Goal: Task Accomplishment & Management: Use online tool/utility

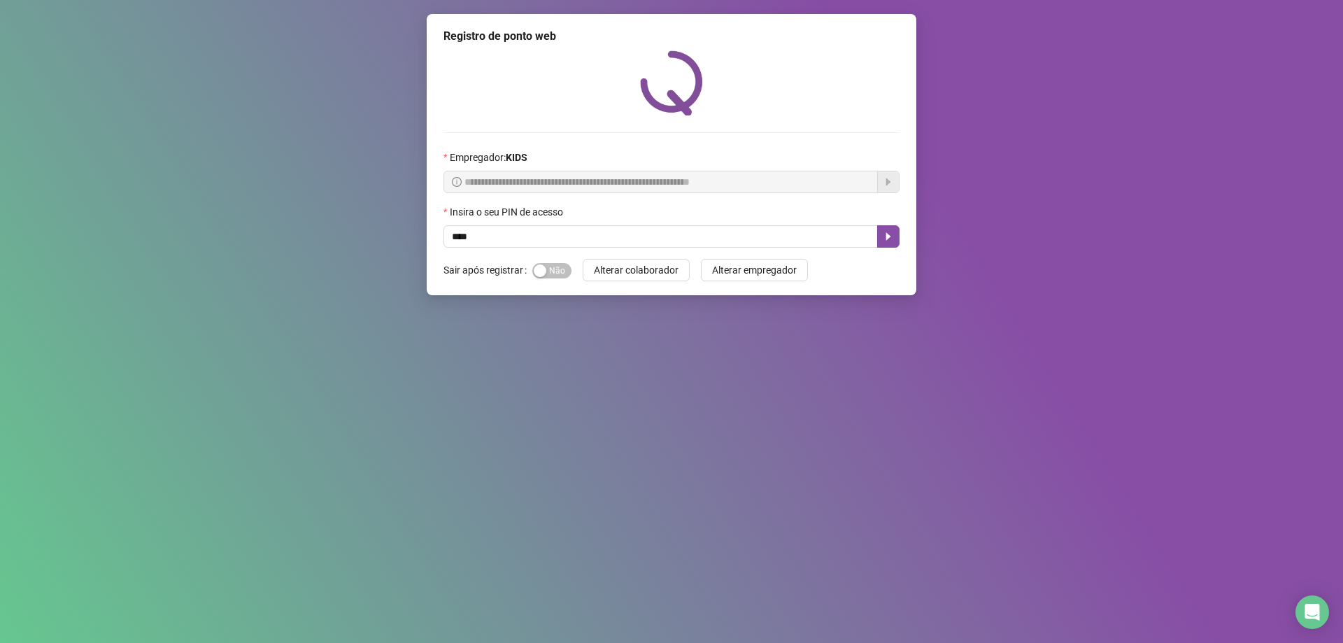
type input "*****"
click at [882, 232] on button "button" at bounding box center [888, 236] width 22 height 22
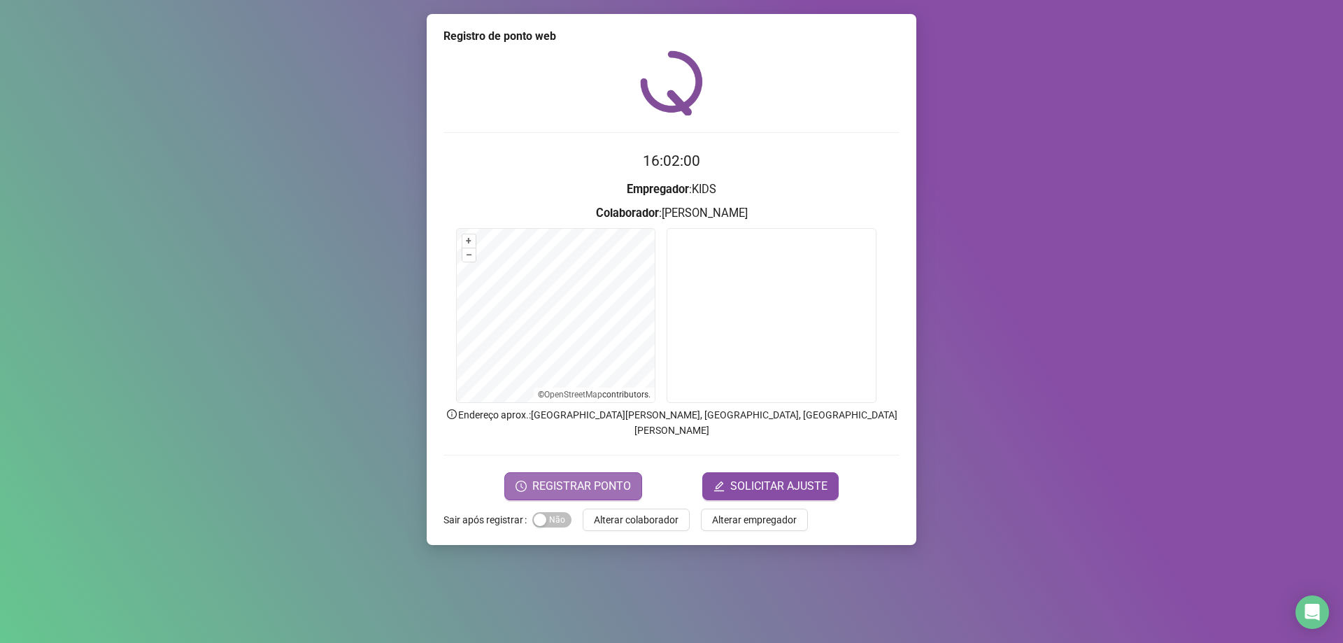
click at [587, 478] on span "REGISTRAR PONTO" at bounding box center [581, 486] width 99 height 17
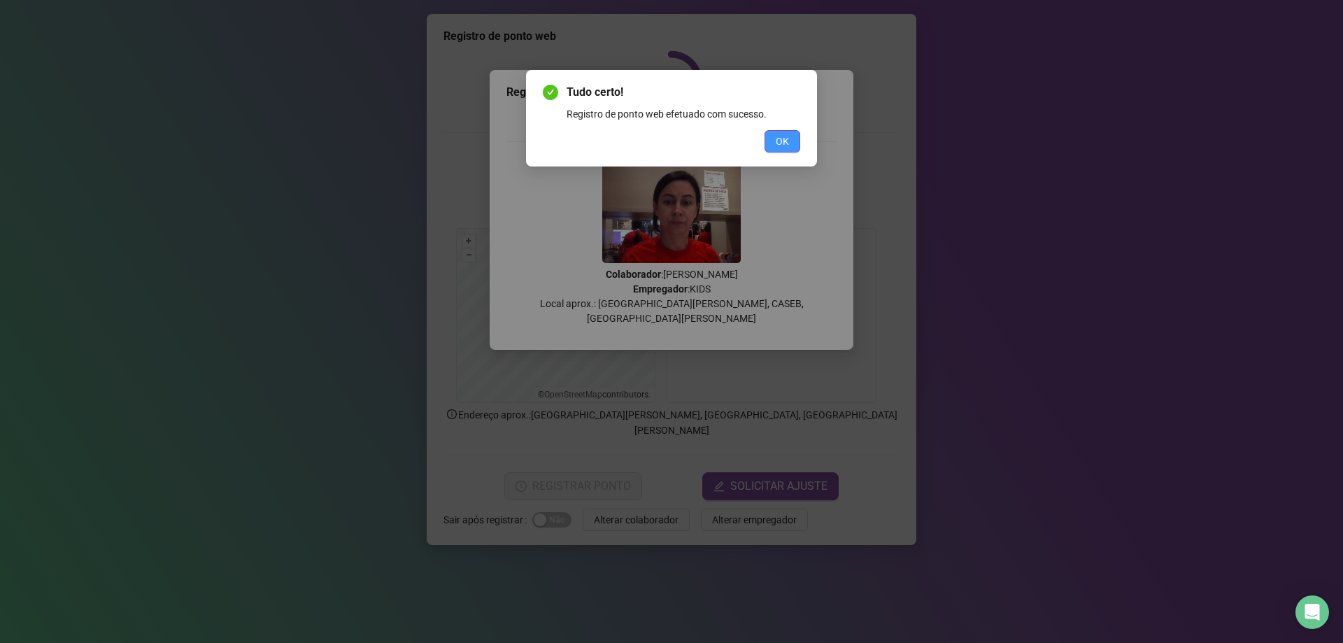
click at [795, 139] on button "OK" at bounding box center [782, 141] width 36 height 22
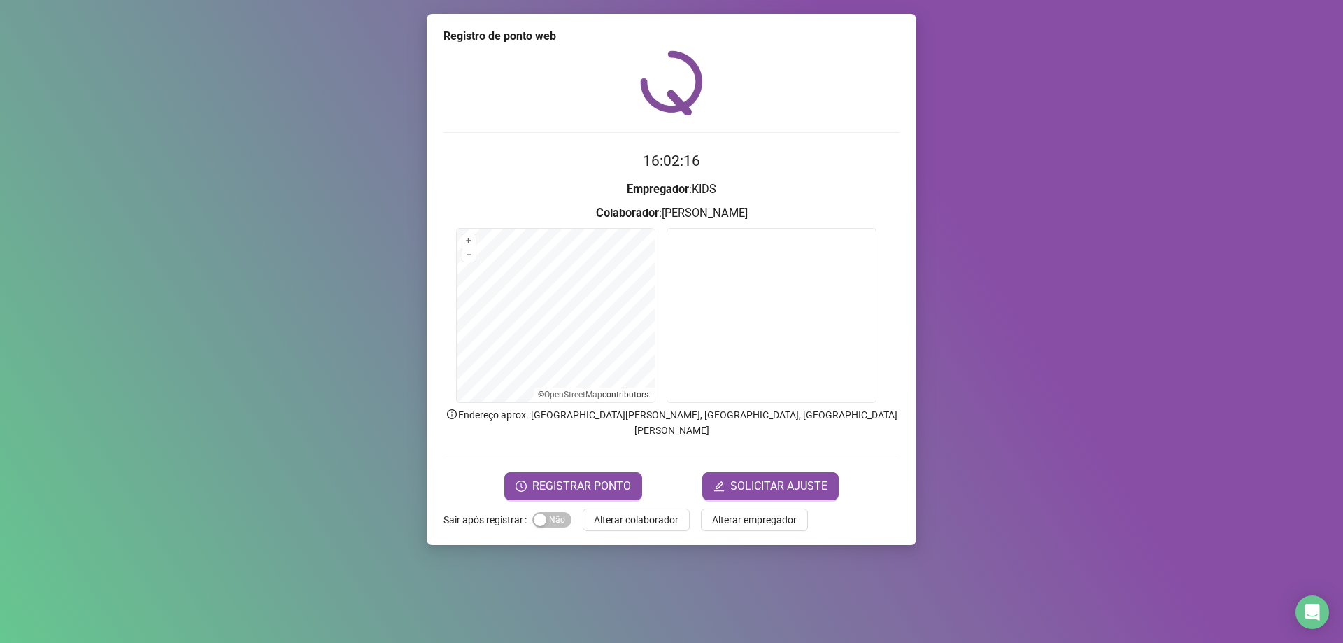
drag, startPoint x: 609, startPoint y: 501, endPoint x: 601, endPoint y: 501, distance: 7.7
click at [609, 512] on span "Alterar colaborador" at bounding box center [636, 519] width 85 height 15
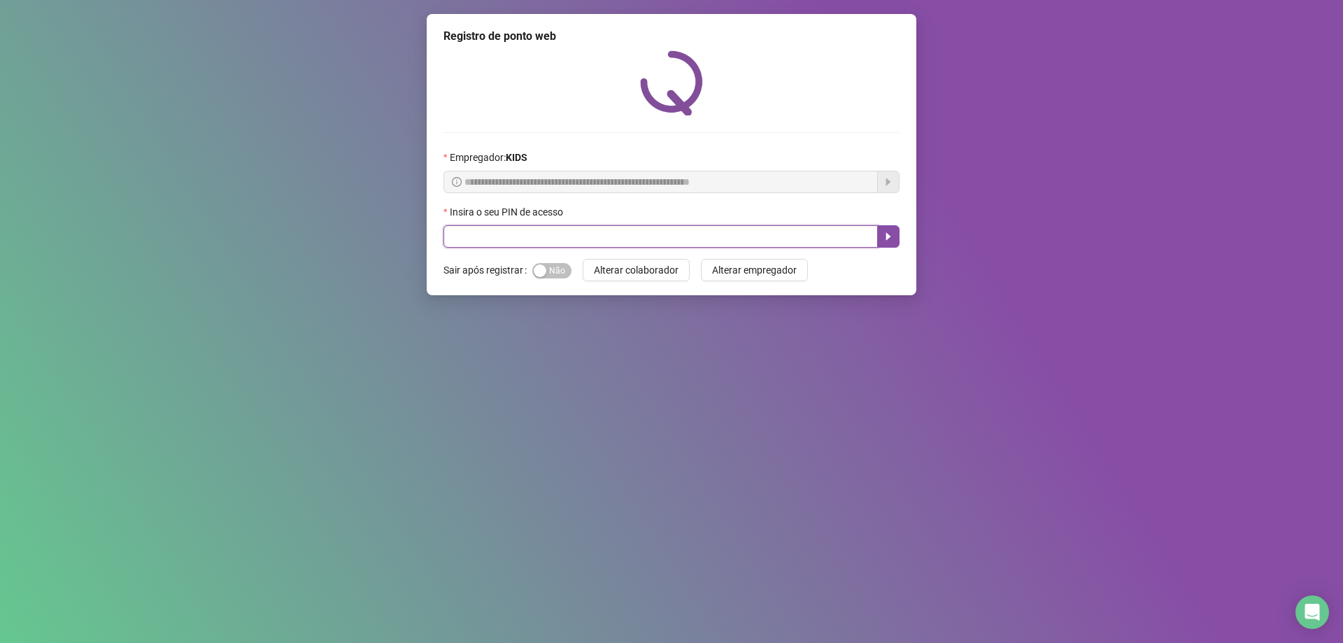
click at [485, 237] on input "text" at bounding box center [660, 236] width 434 height 22
type input "*****"
click at [883, 231] on icon "caret-right" at bounding box center [888, 236] width 11 height 11
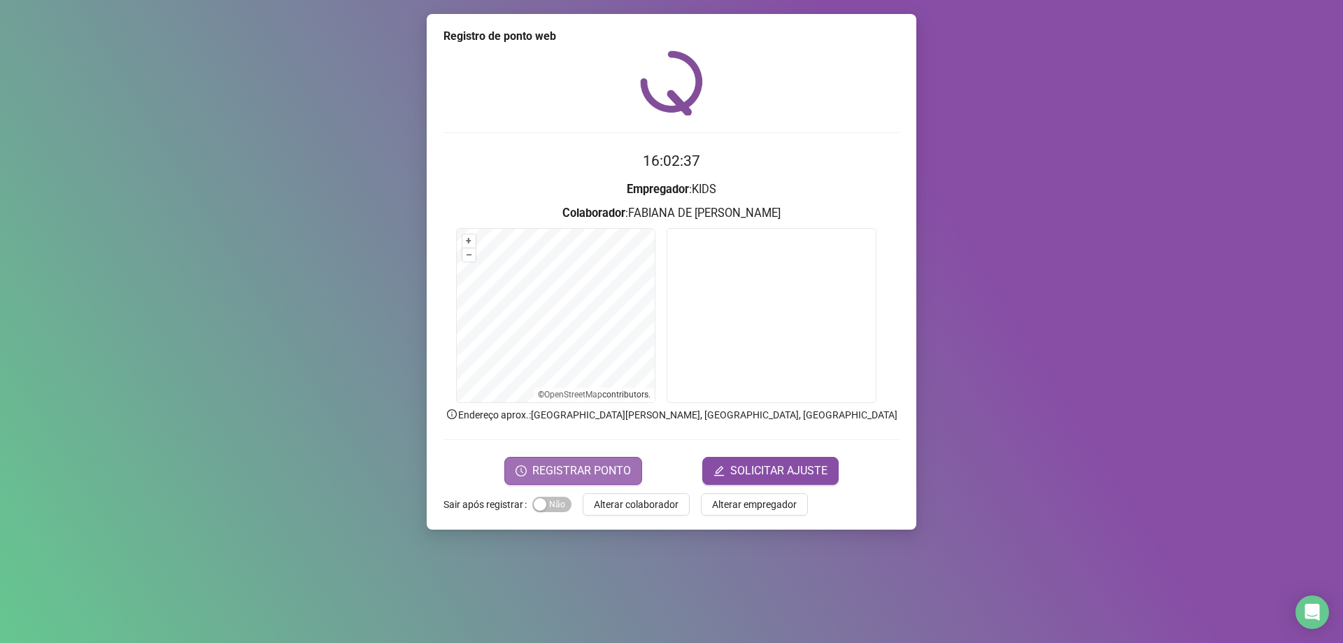
click at [604, 470] on span "REGISTRAR PONTO" at bounding box center [581, 470] width 99 height 17
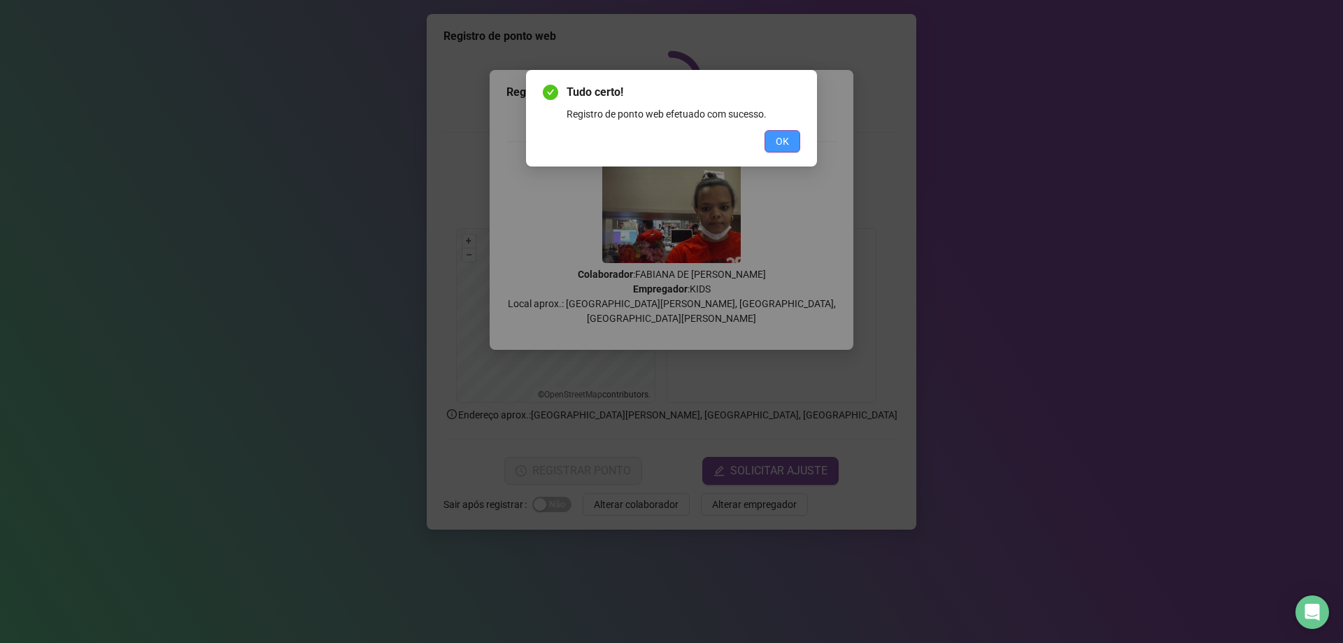
click at [790, 136] on button "OK" at bounding box center [782, 141] width 36 height 22
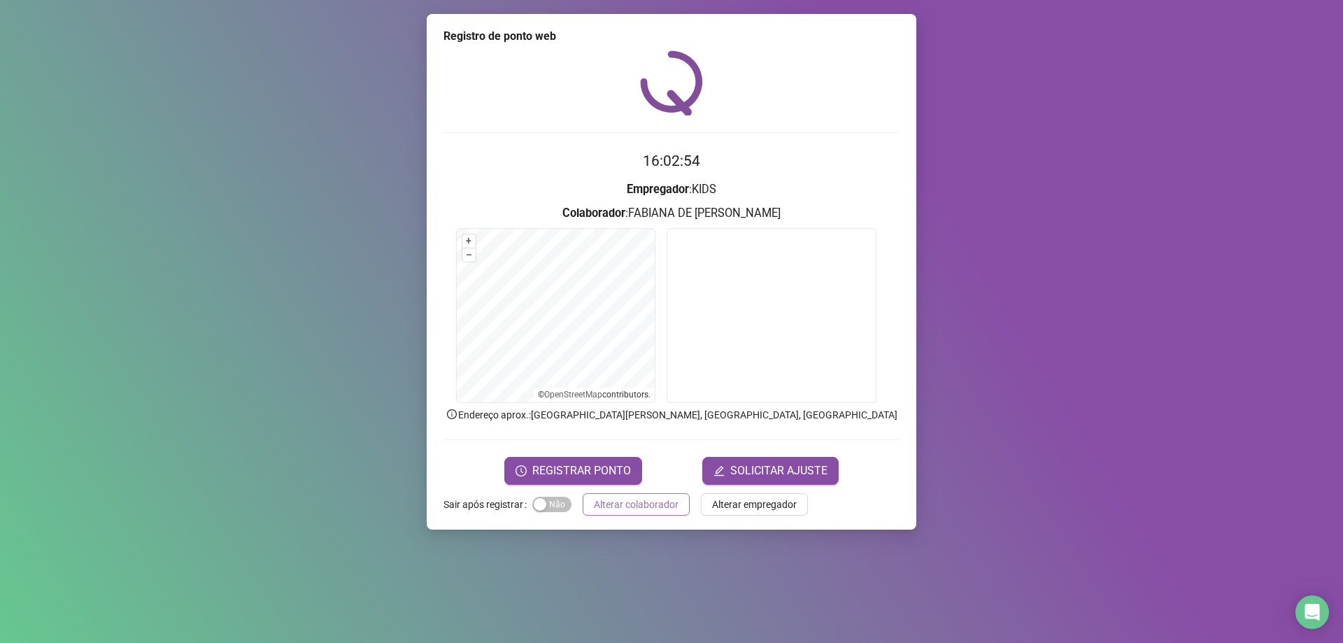
click at [629, 503] on span "Alterar colaborador" at bounding box center [636, 504] width 85 height 15
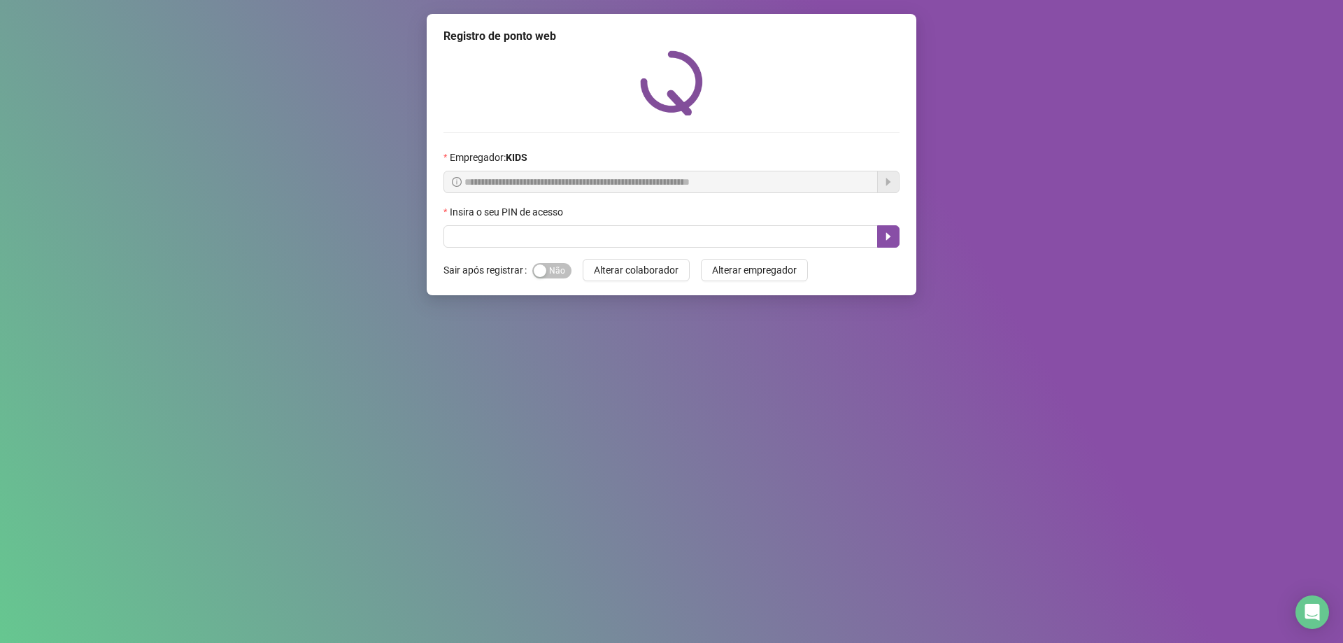
click at [457, 223] on div "Insira o seu PIN de acesso" at bounding box center [671, 214] width 456 height 21
click at [459, 236] on input "text" at bounding box center [660, 236] width 434 height 22
type input "*****"
click at [890, 240] on icon "caret-right" at bounding box center [888, 236] width 11 height 11
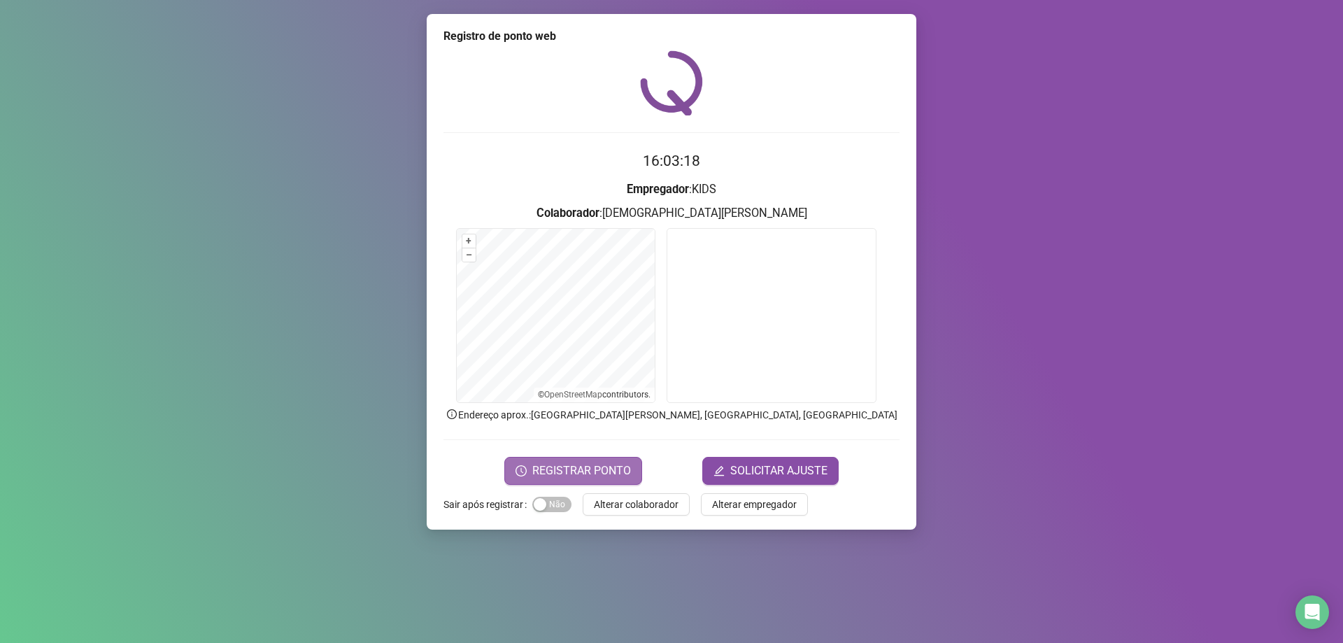
click at [581, 472] on span "REGISTRAR PONTO" at bounding box center [581, 470] width 99 height 17
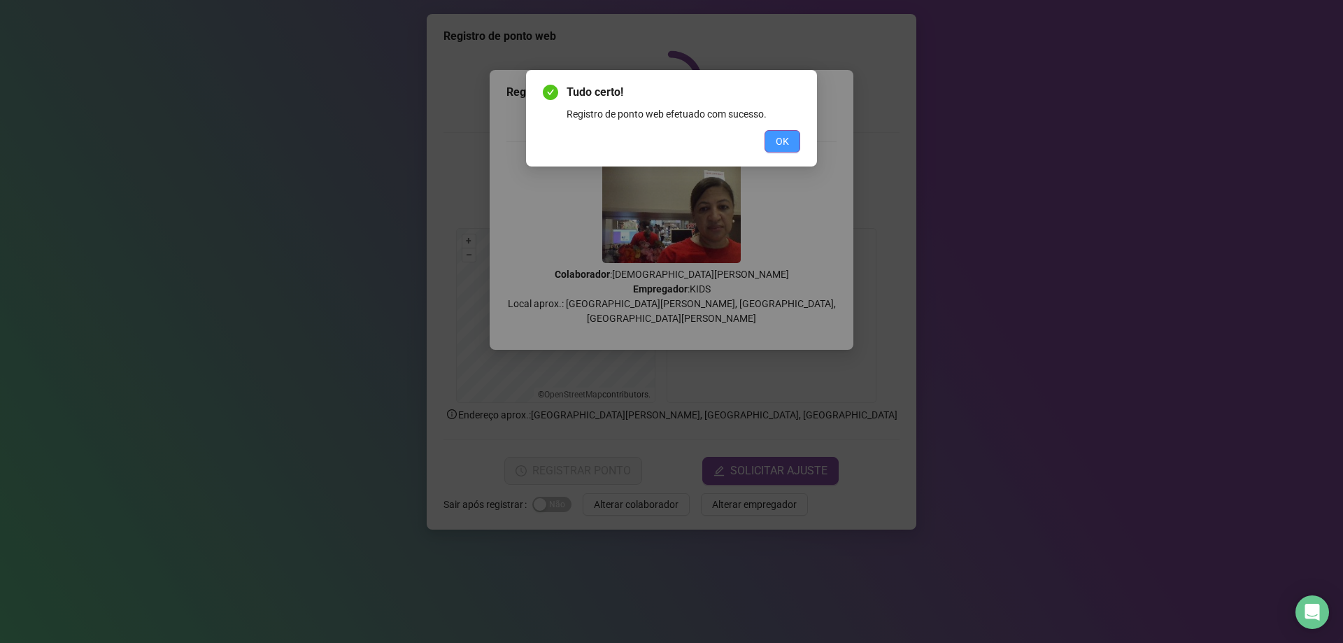
click at [785, 145] on span "OK" at bounding box center [782, 141] width 13 height 15
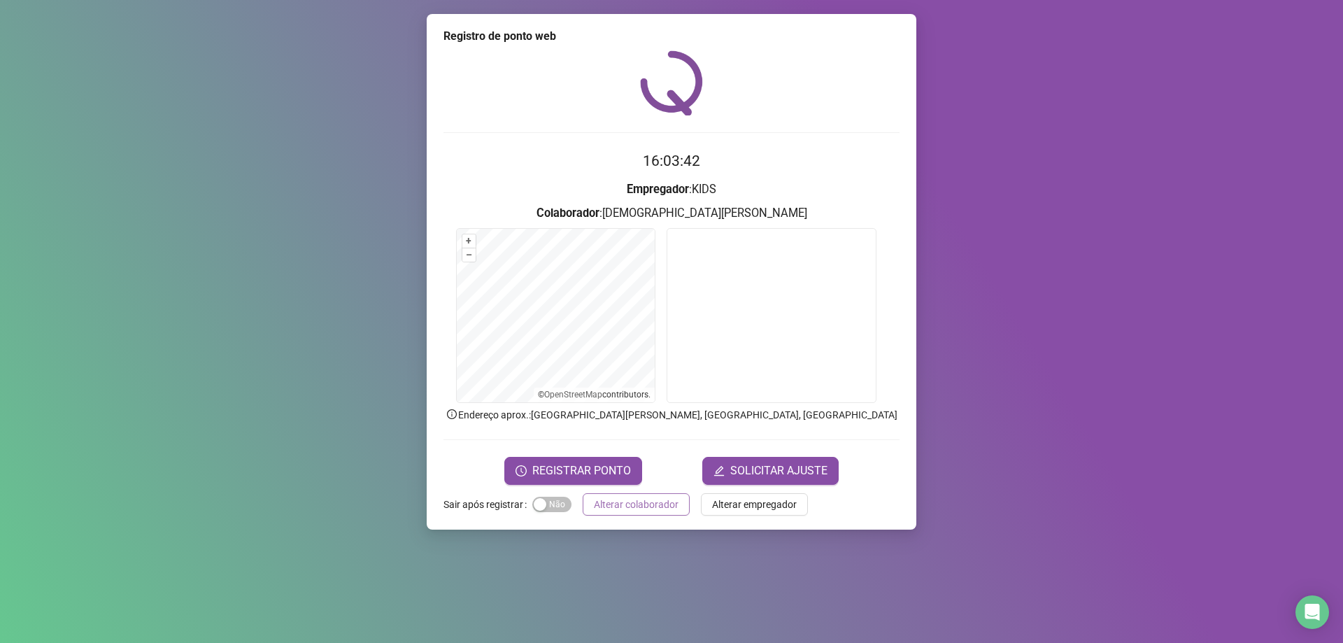
click at [610, 507] on span "Alterar colaborador" at bounding box center [636, 504] width 85 height 15
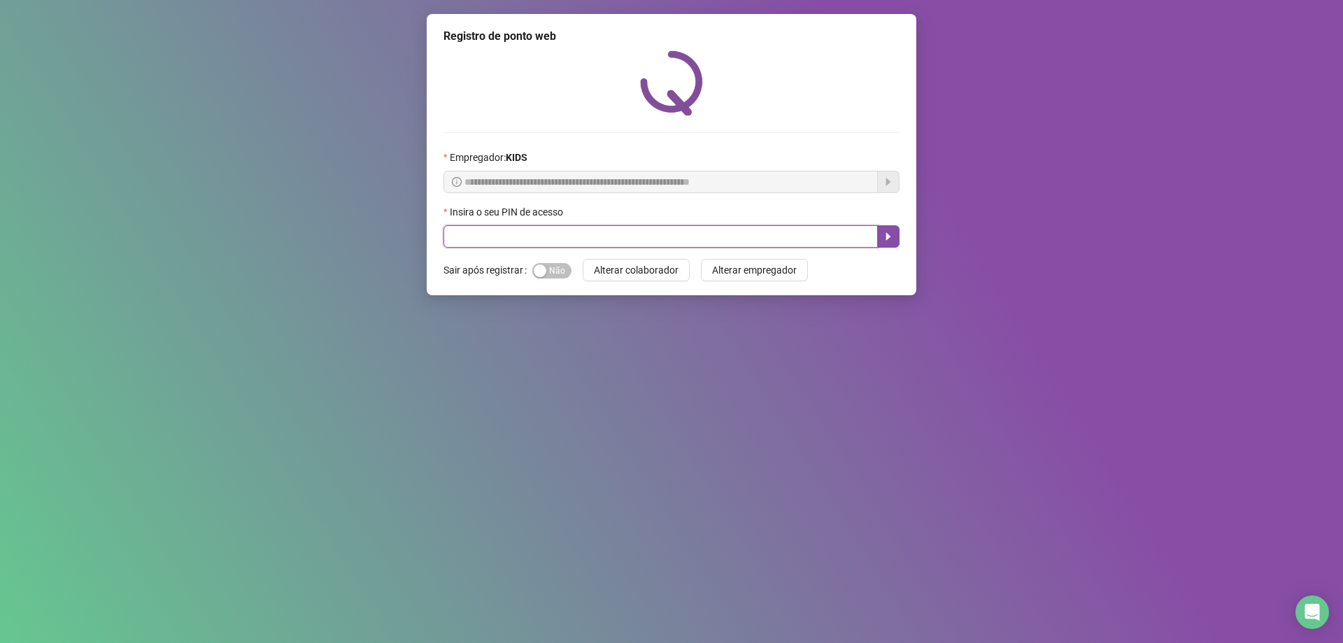
click at [479, 234] on input "text" at bounding box center [660, 236] width 434 height 22
type input "*****"
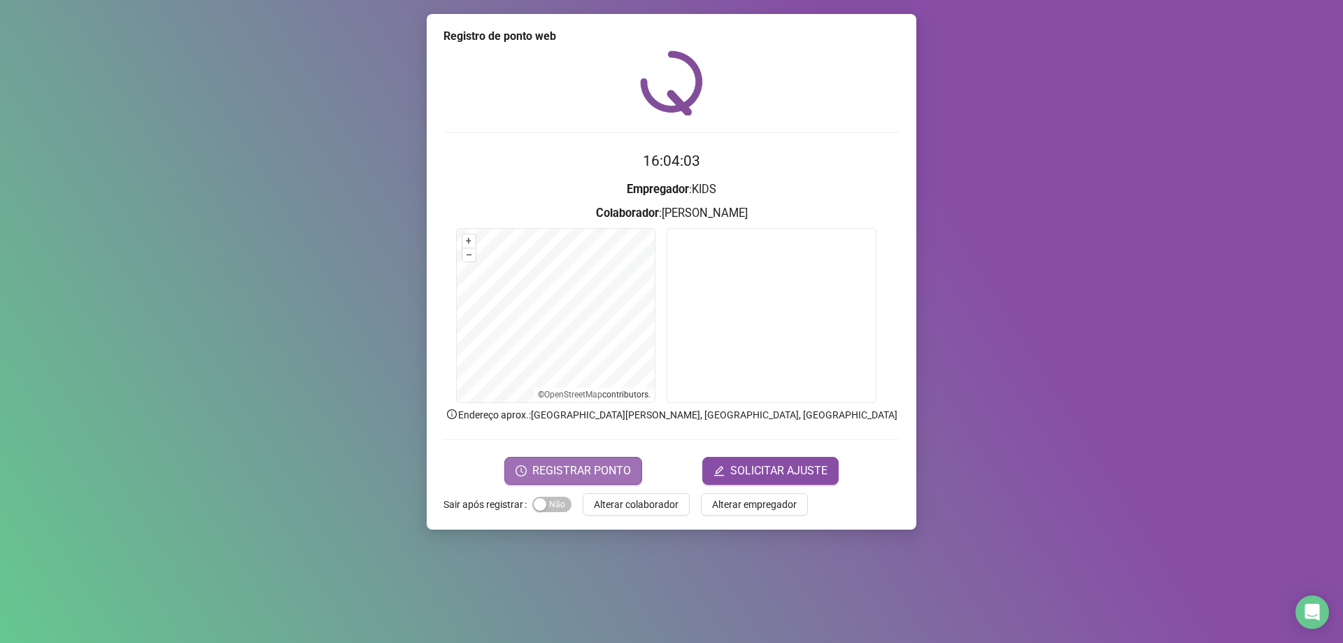
click at [550, 478] on span "REGISTRAR PONTO" at bounding box center [581, 470] width 99 height 17
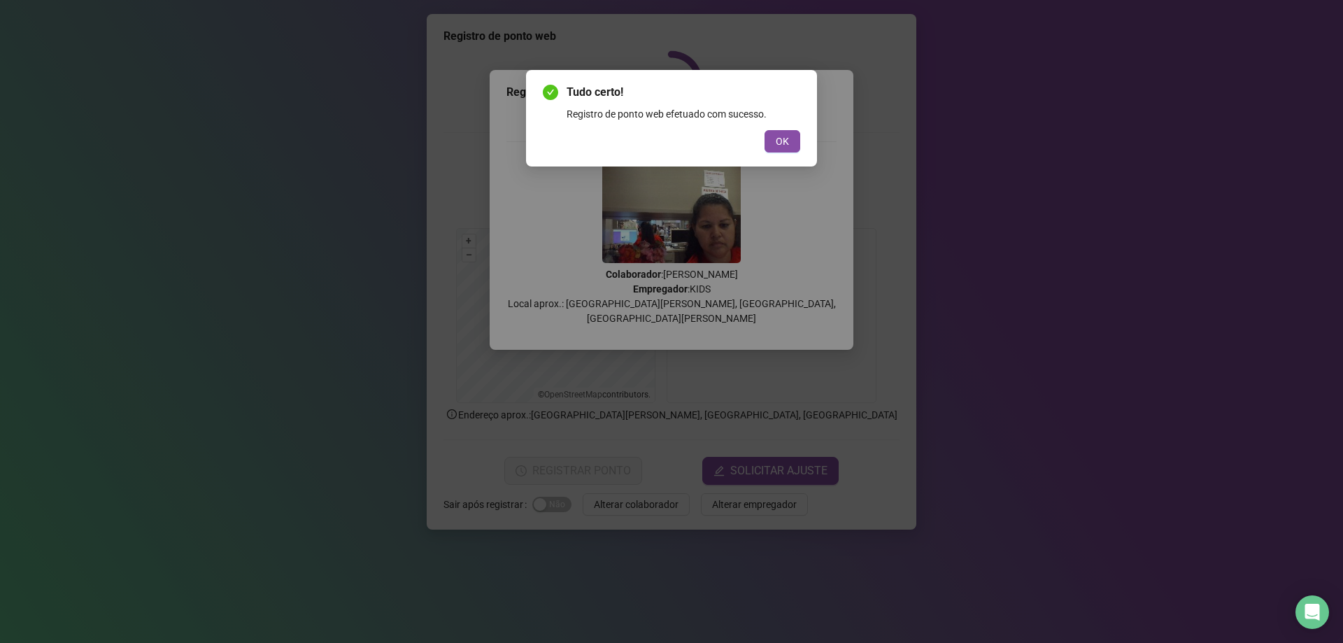
click at [796, 127] on div "Tudo certo! Registro de ponto web efetuado com sucesso. OK" at bounding box center [671, 118] width 257 height 69
click at [796, 136] on button "OK" at bounding box center [782, 141] width 36 height 22
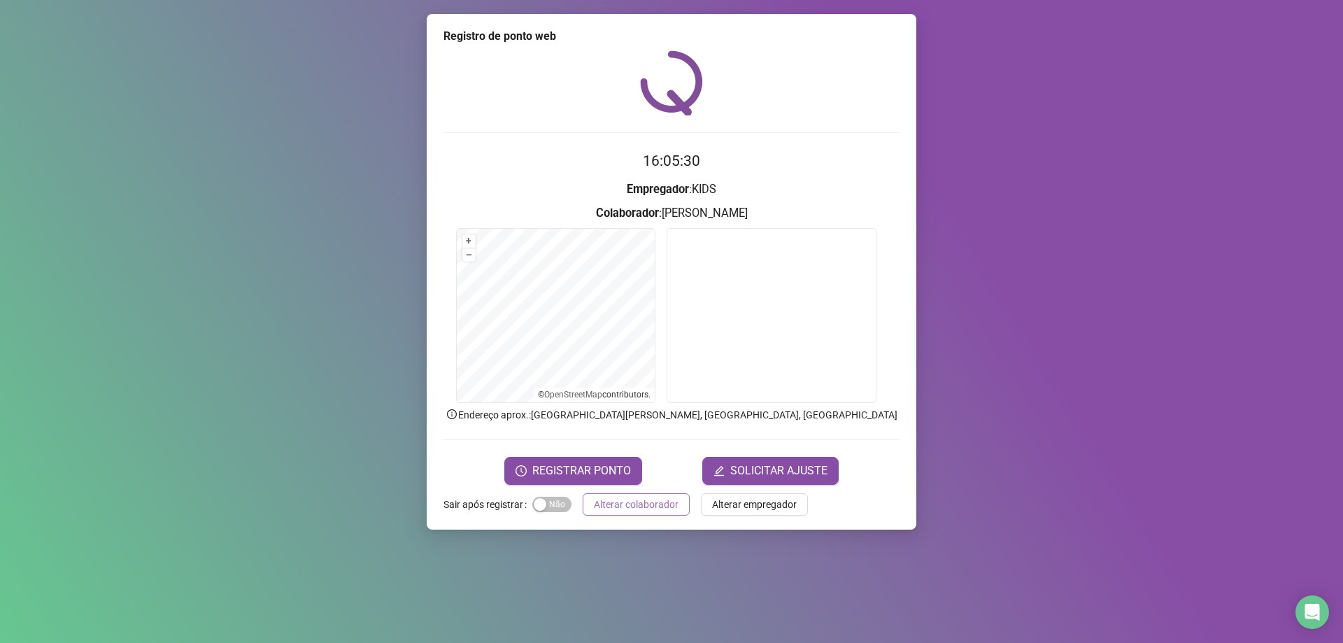
click at [646, 506] on span "Alterar colaborador" at bounding box center [636, 504] width 85 height 15
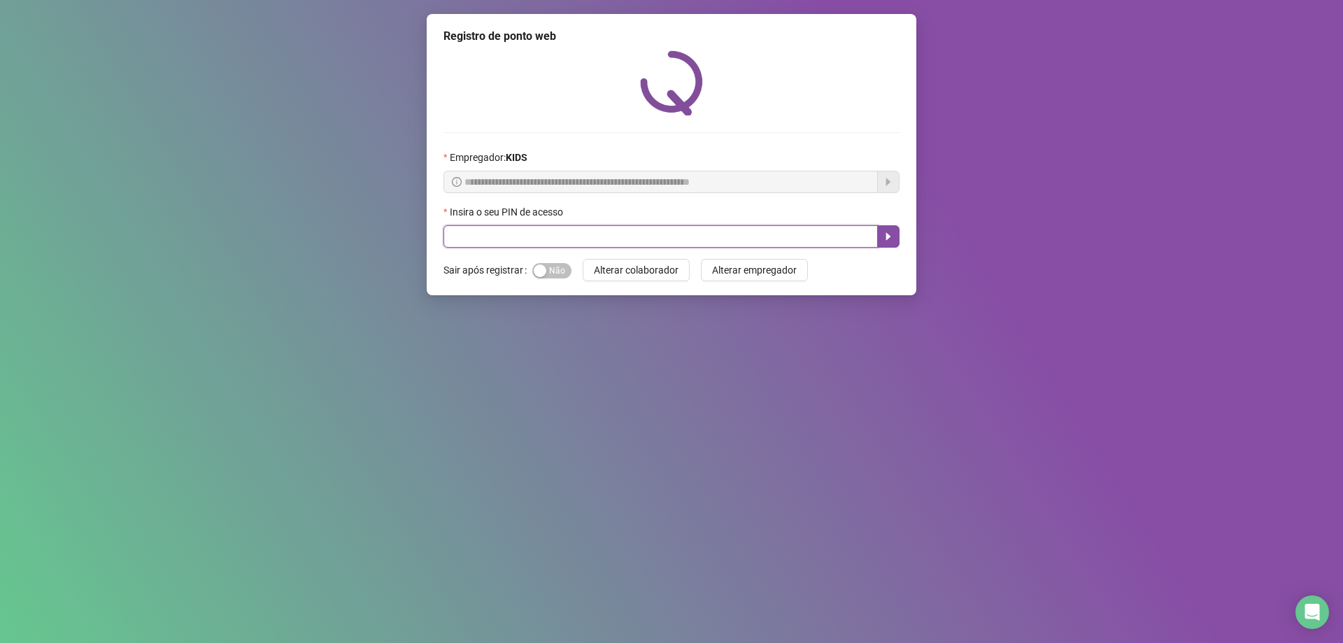
click at [467, 245] on input "text" at bounding box center [660, 236] width 434 height 22
type input "*****"
click at [634, 276] on span "Alterar colaborador" at bounding box center [636, 269] width 85 height 15
click at [552, 238] on input "text" at bounding box center [660, 236] width 434 height 22
type input "*****"
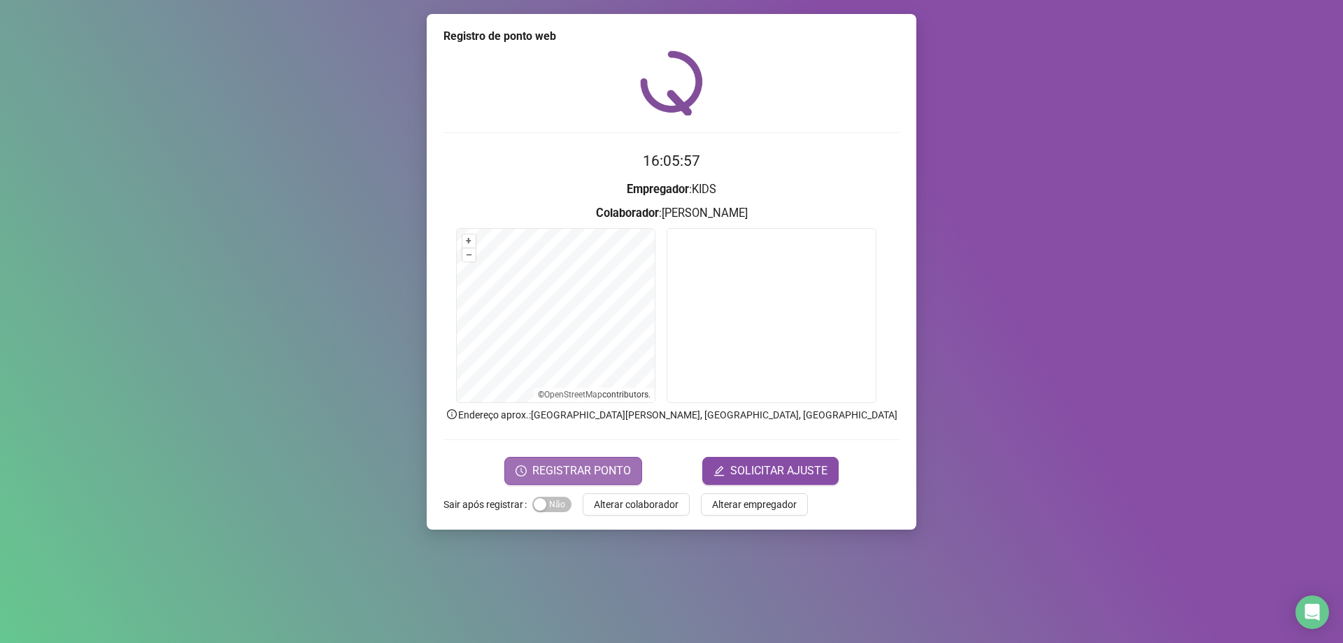
click at [573, 473] on span "REGISTRAR PONTO" at bounding box center [581, 470] width 99 height 17
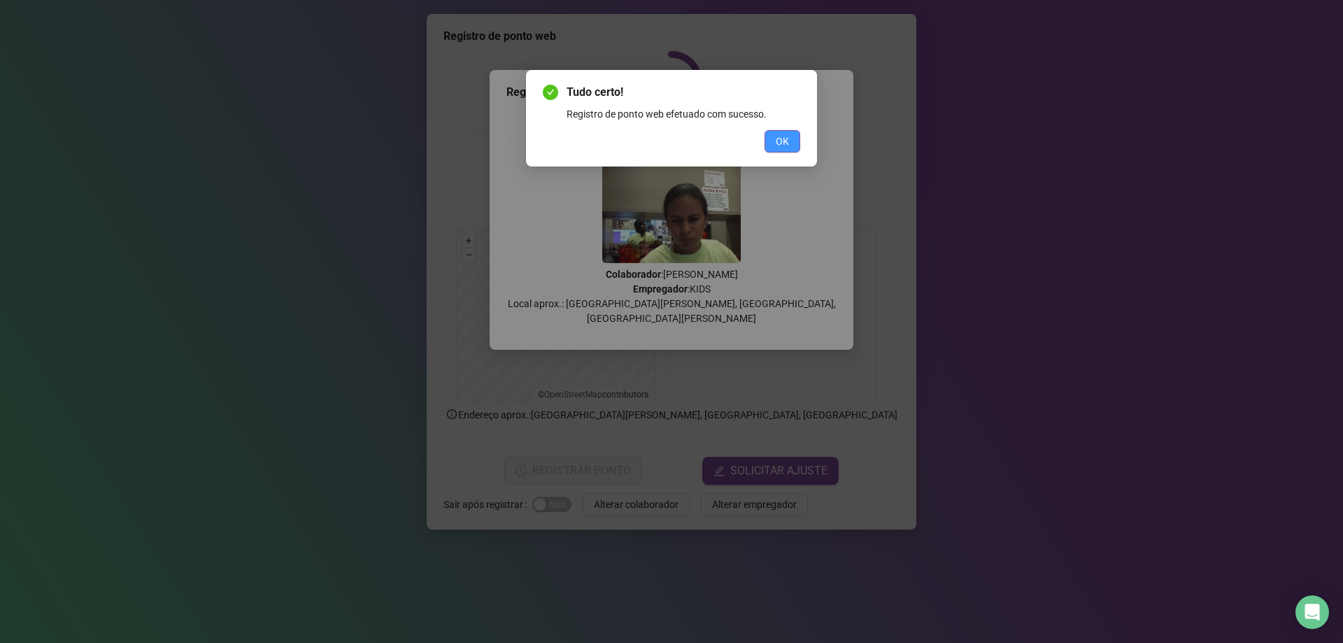
click at [783, 143] on span "OK" at bounding box center [782, 141] width 13 height 15
